Goal: Transaction & Acquisition: Purchase product/service

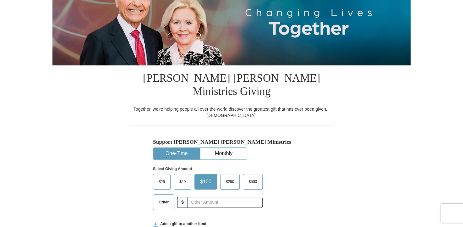
scroll to position [126, 0]
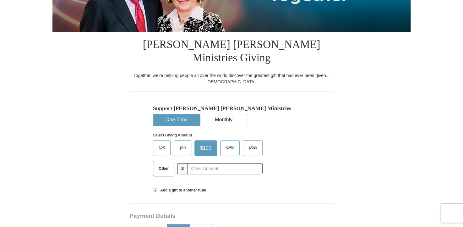
click at [166, 164] on span "Other" at bounding box center [163, 168] width 16 height 9
click at [0, 0] on input "Other" at bounding box center [0, 0] width 0 height 0
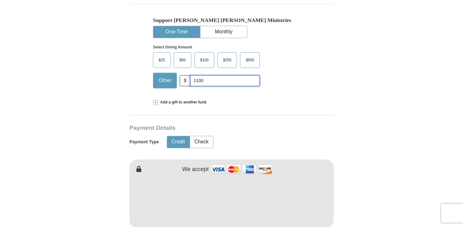
scroll to position [220, 0]
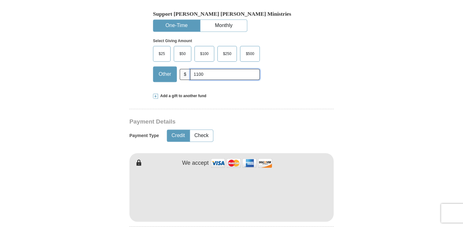
type input "1100"
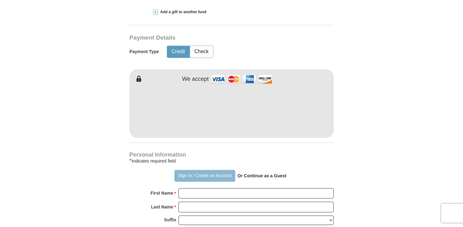
scroll to position [314, 0]
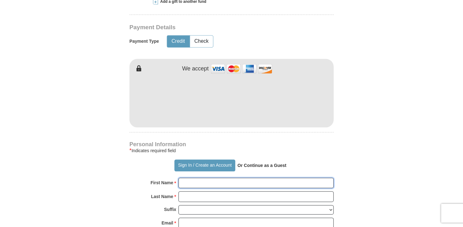
click at [202, 177] on input "First Name *" at bounding box center [255, 182] width 155 height 11
type input "[PERSON_NAME]"
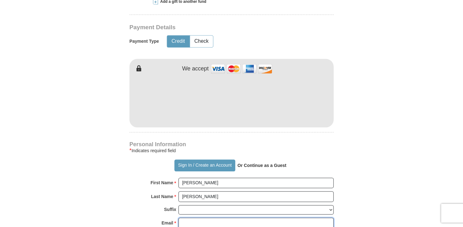
type input "[EMAIL_ADDRESS][DOMAIN_NAME]"
type input "32890 [GEOGRAPHIC_DATA] DR"
type input "THOUSAND PALMS"
select select "CA"
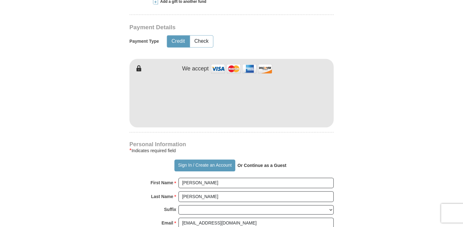
type input "92276"
type input "7607997952"
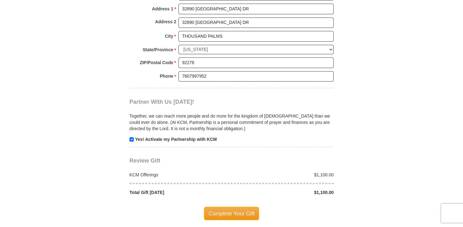
scroll to position [565, 0]
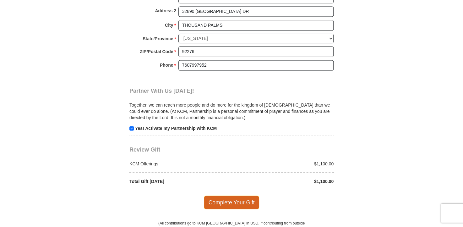
click at [237, 195] on span "Complete Your Gift" at bounding box center [232, 201] width 56 height 13
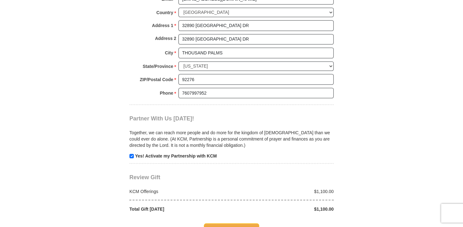
scroll to position [569, 0]
click at [234, 223] on span "Complete Your Gift" at bounding box center [232, 229] width 56 height 13
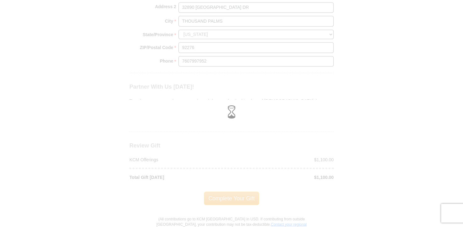
scroll to position [538, 0]
